Goal: Navigation & Orientation: Find specific page/section

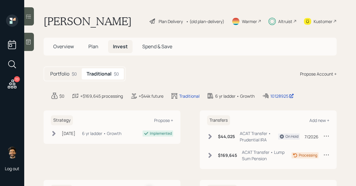
click at [12, 84] on icon at bounding box center [12, 83] width 9 height 9
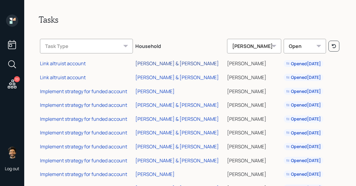
click at [159, 65] on div "[PERSON_NAME] & [PERSON_NAME]" at bounding box center [177, 63] width 84 height 7
